Goal: Information Seeking & Learning: Learn about a topic

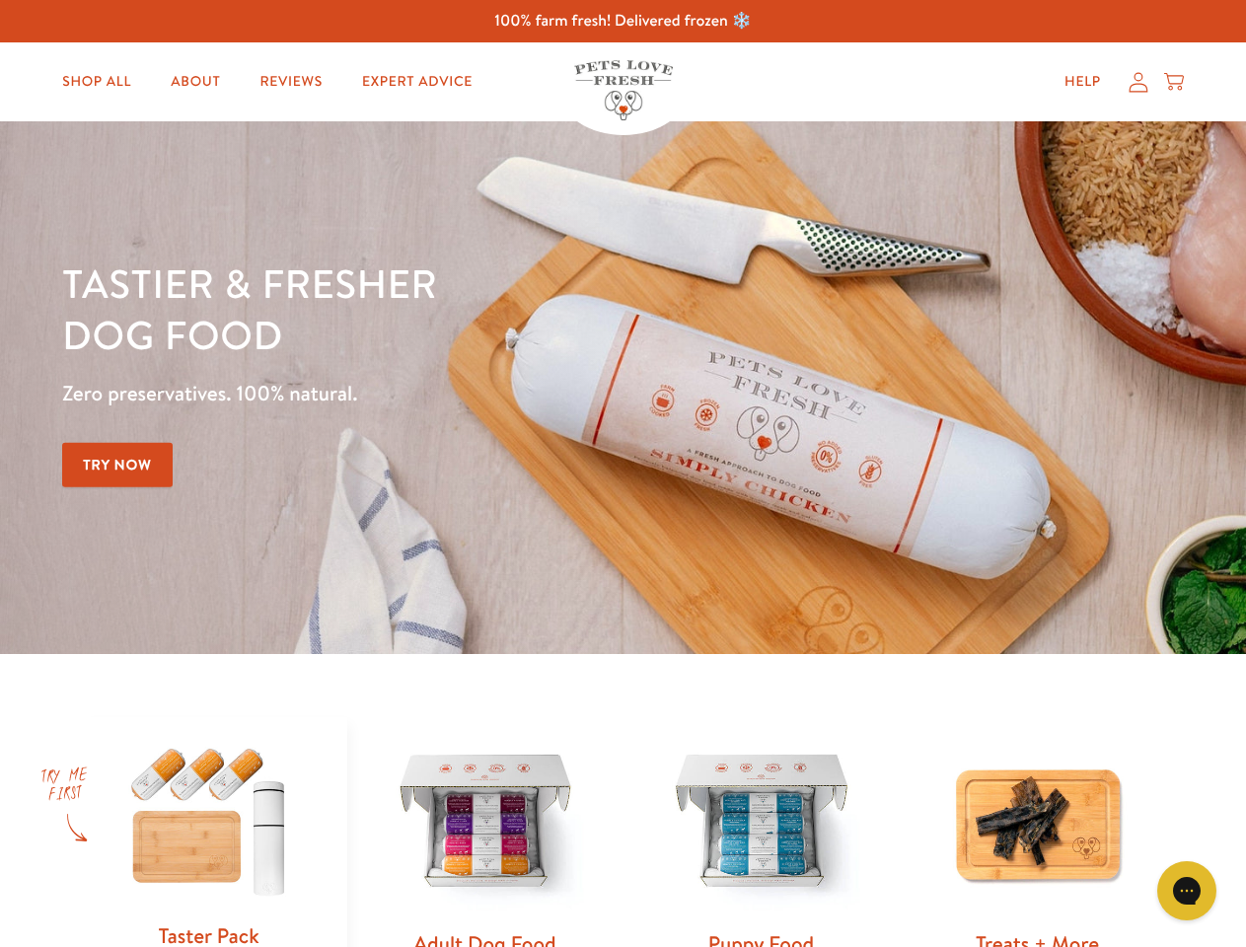
click at [623, 474] on div "Tastier & fresher dog food Zero preservatives. 100% natural. Try Now" at bounding box center [436, 388] width 748 height 261
click at [1187, 891] on icon "Gorgias live chat" at bounding box center [1186, 890] width 19 height 19
